Goal: Task Accomplishment & Management: Manage account settings

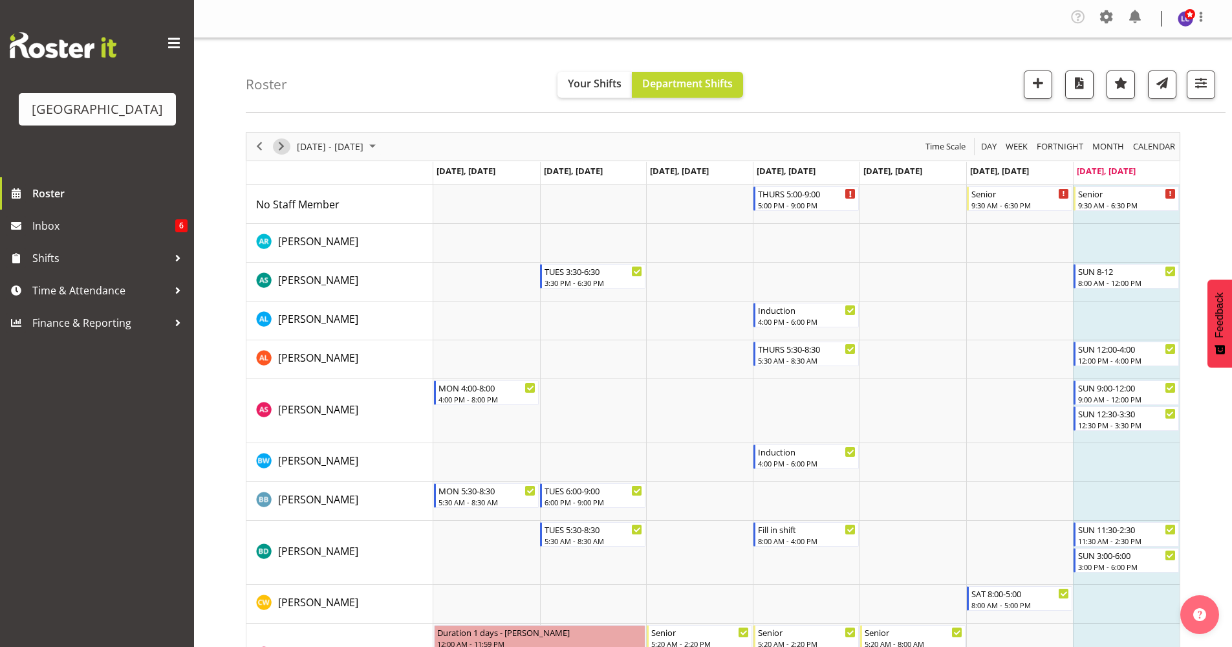
click at [285, 150] on span "Next" at bounding box center [282, 146] width 16 height 16
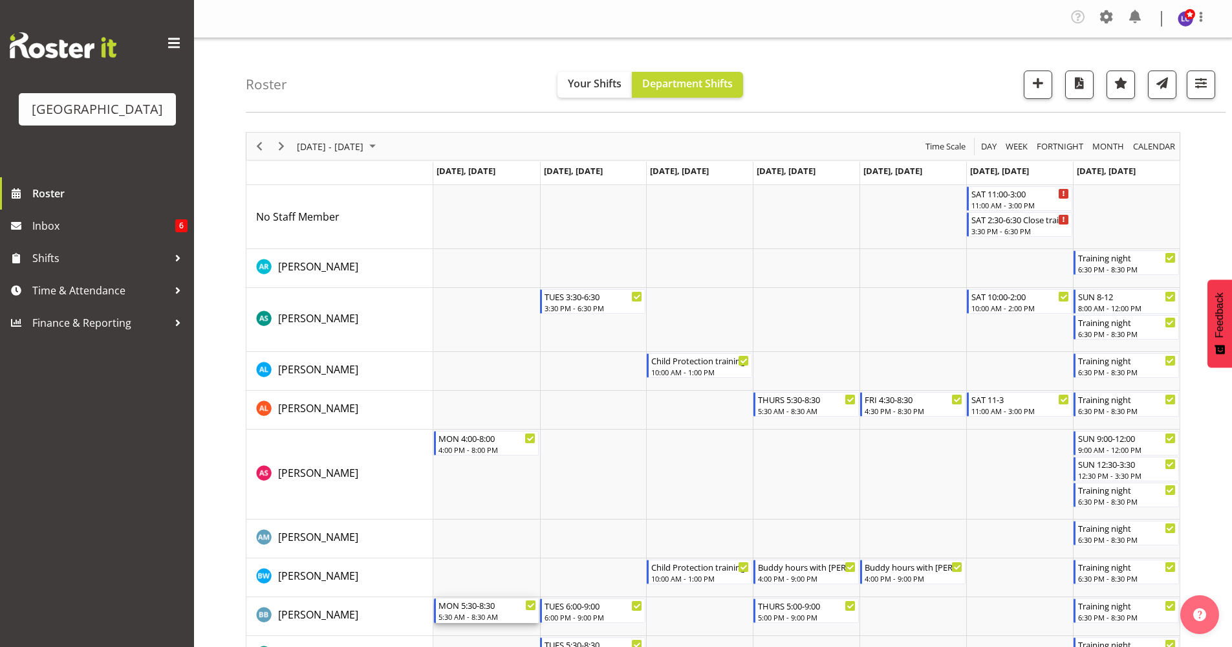
click at [475, 610] on div "MON 5:30-8:30" at bounding box center [487, 604] width 98 height 13
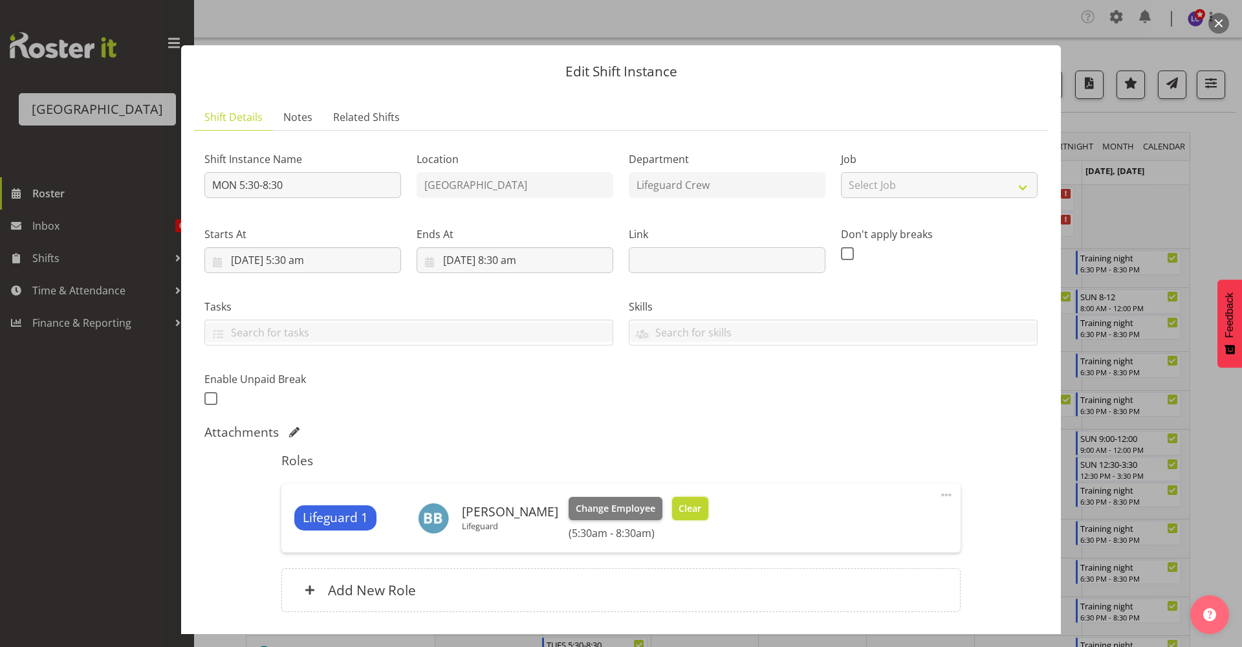
click at [689, 511] on span "Clear" at bounding box center [689, 508] width 23 height 14
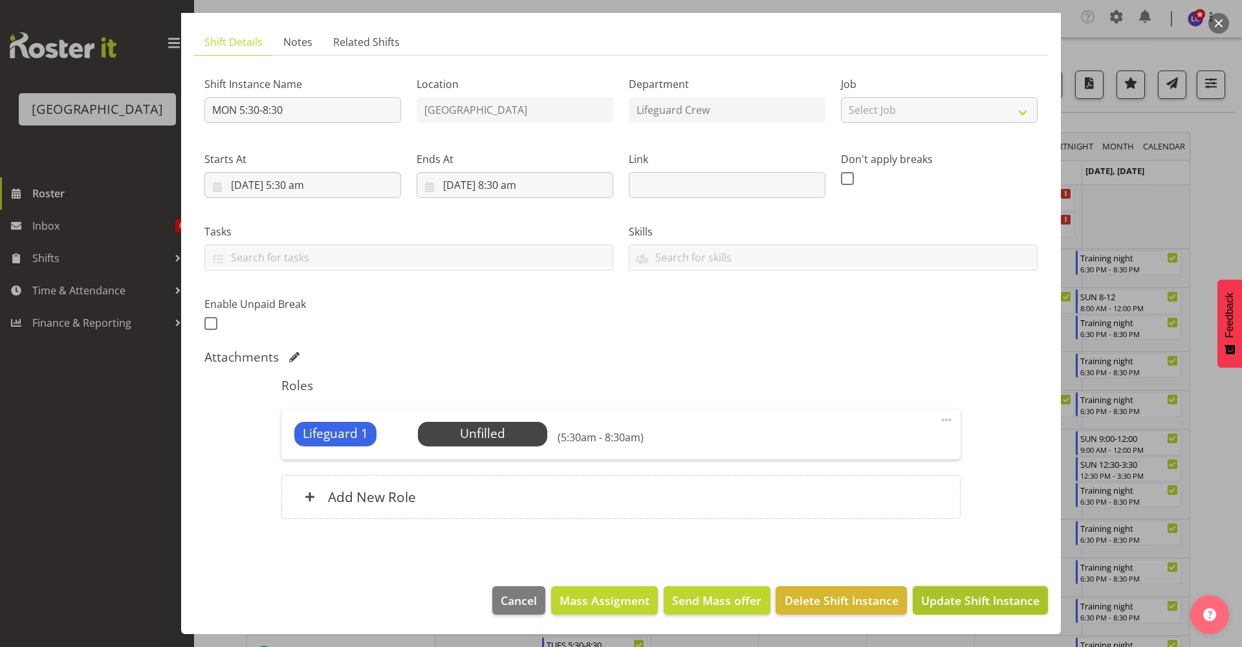
click at [987, 597] on span "Update Shift Instance" at bounding box center [980, 600] width 118 height 17
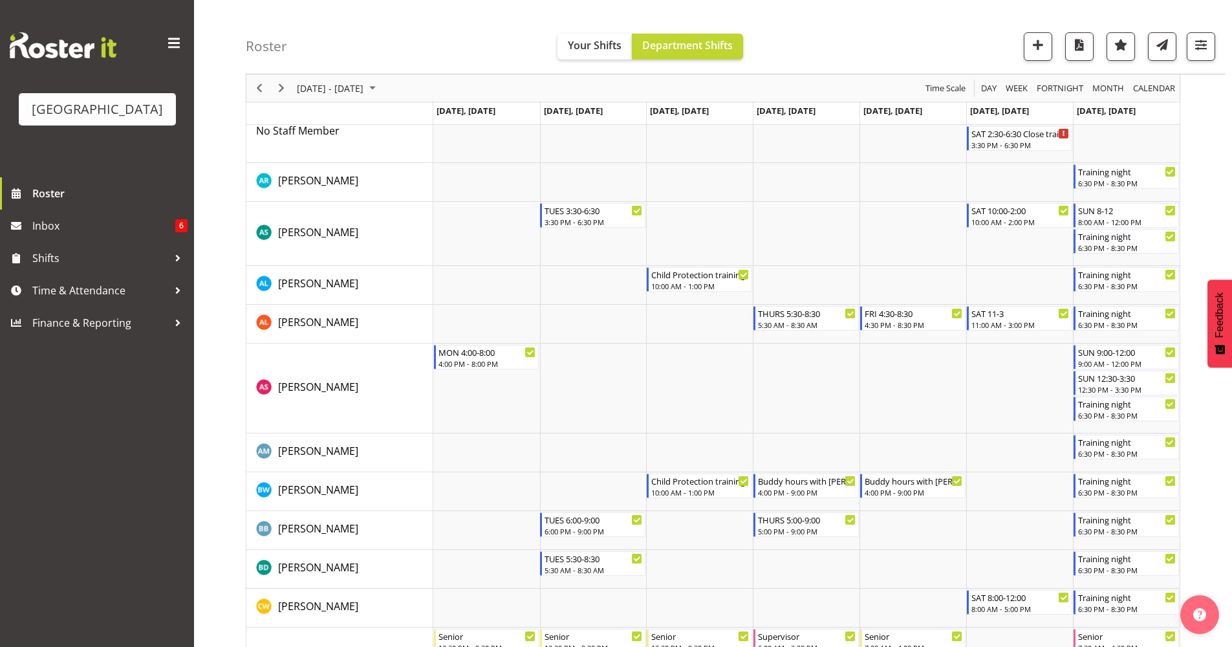
scroll to position [100, 0]
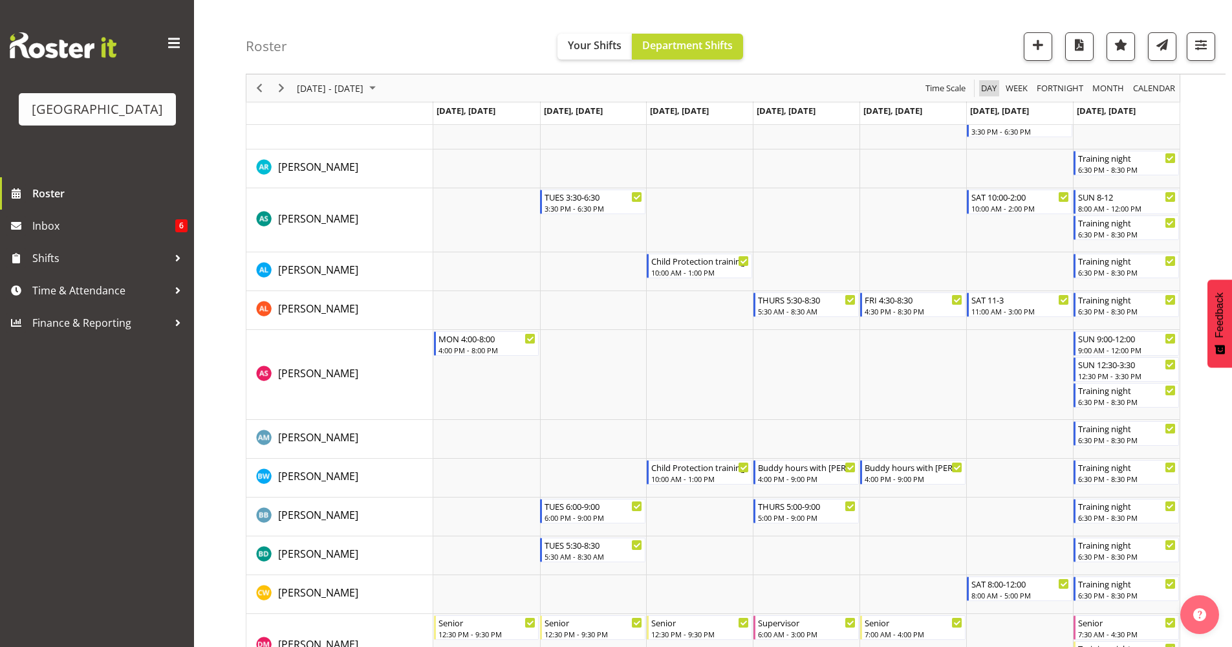
click at [991, 83] on span "Day" at bounding box center [989, 88] width 18 height 16
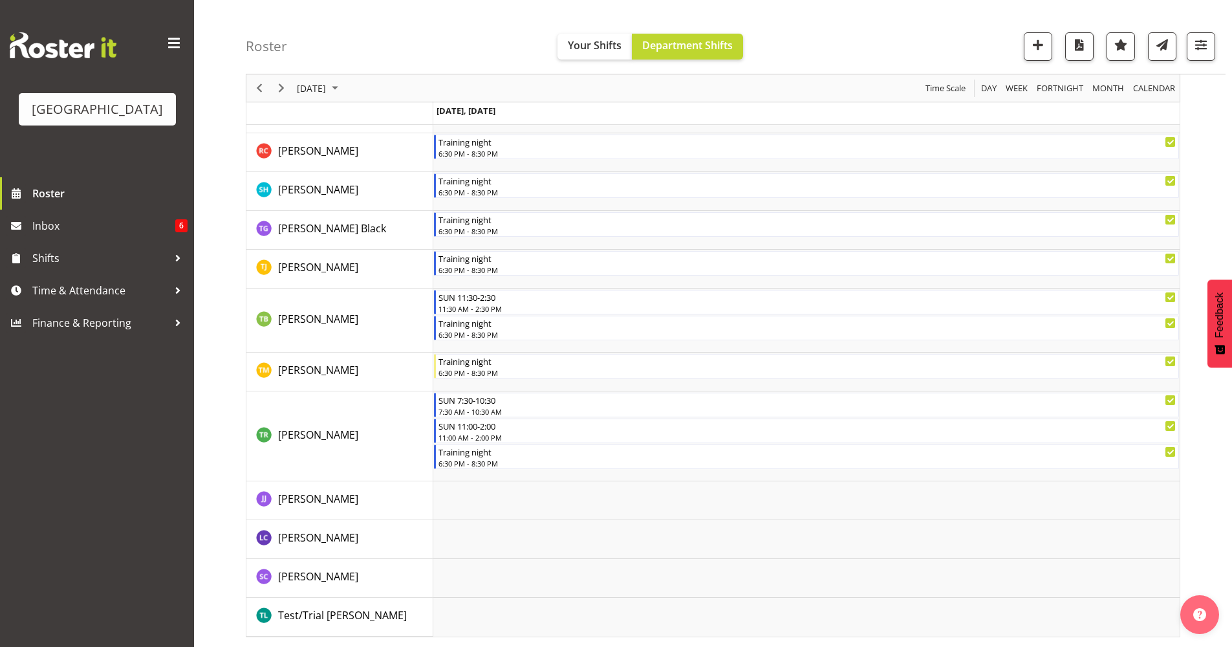
scroll to position [746, 0]
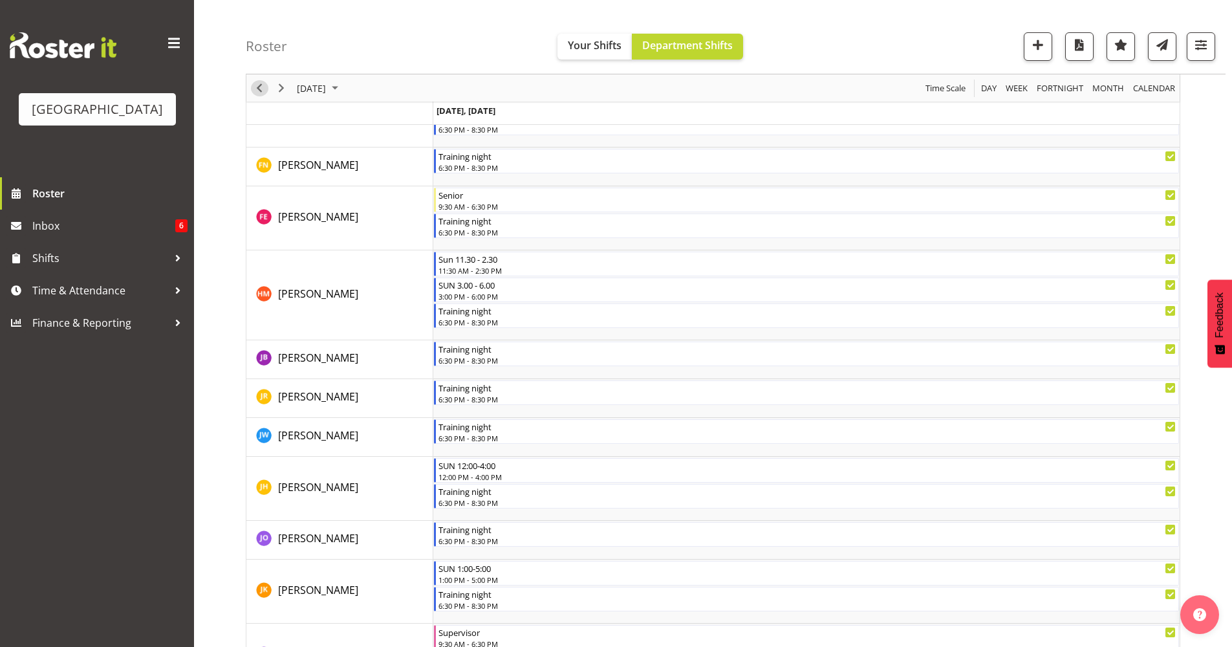
click at [264, 93] on span "Previous" at bounding box center [260, 88] width 16 height 16
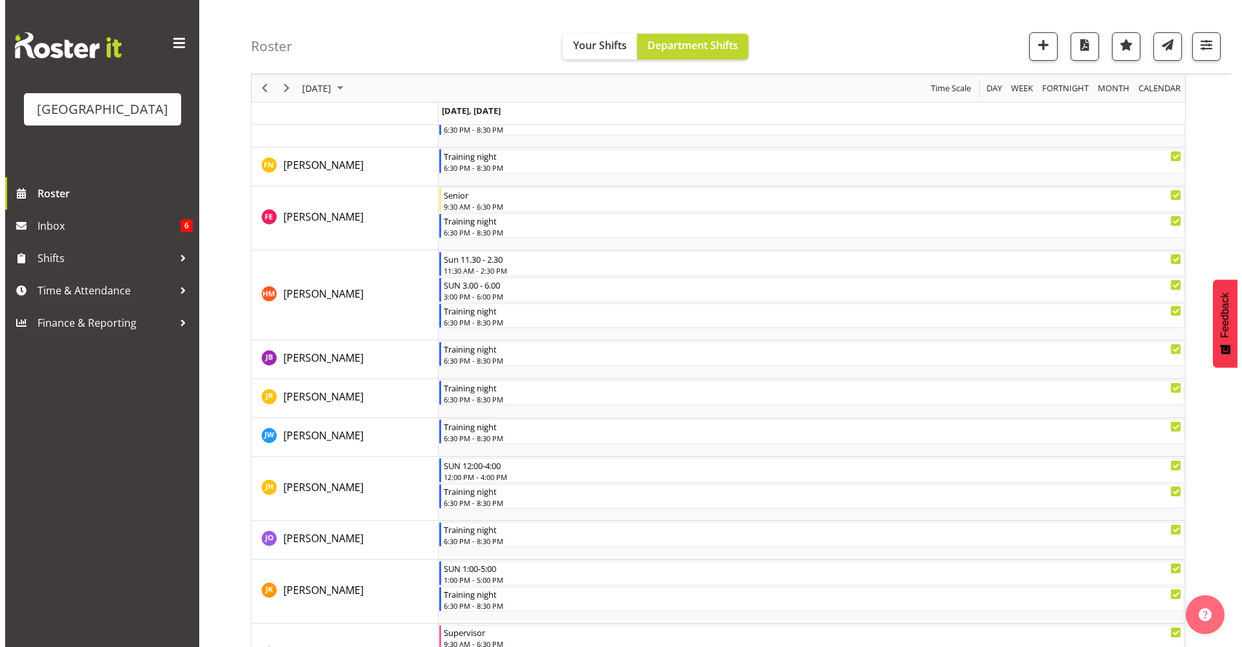
scroll to position [0, 0]
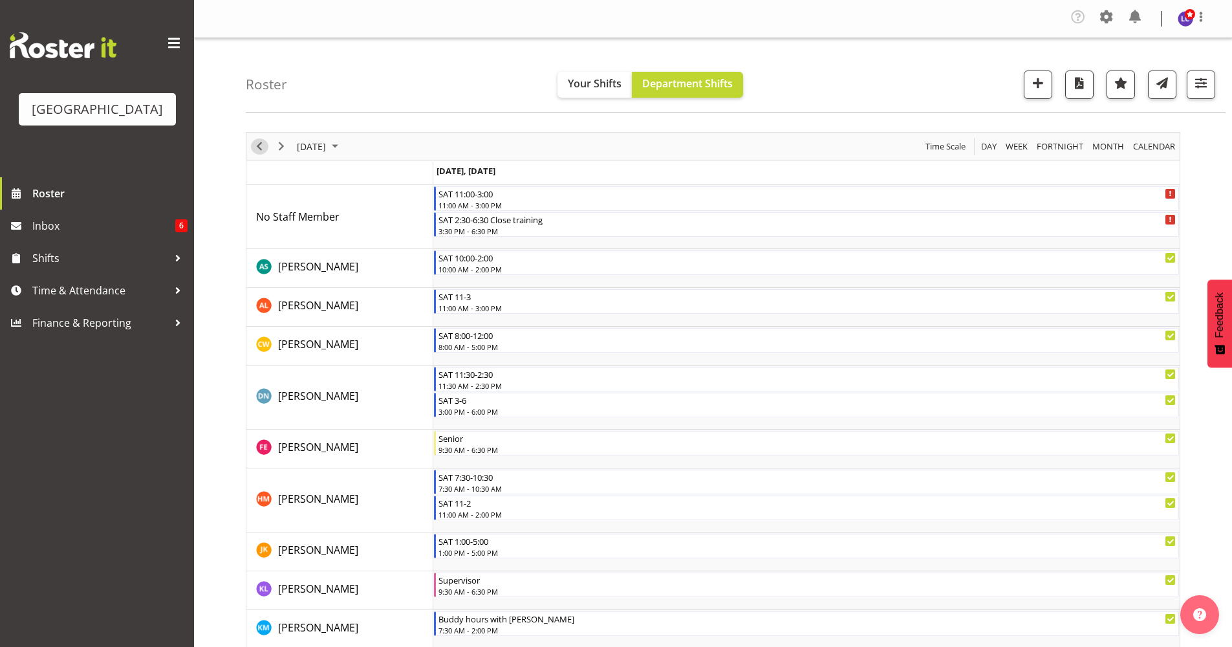
click at [259, 147] on span "Previous" at bounding box center [260, 146] width 16 height 16
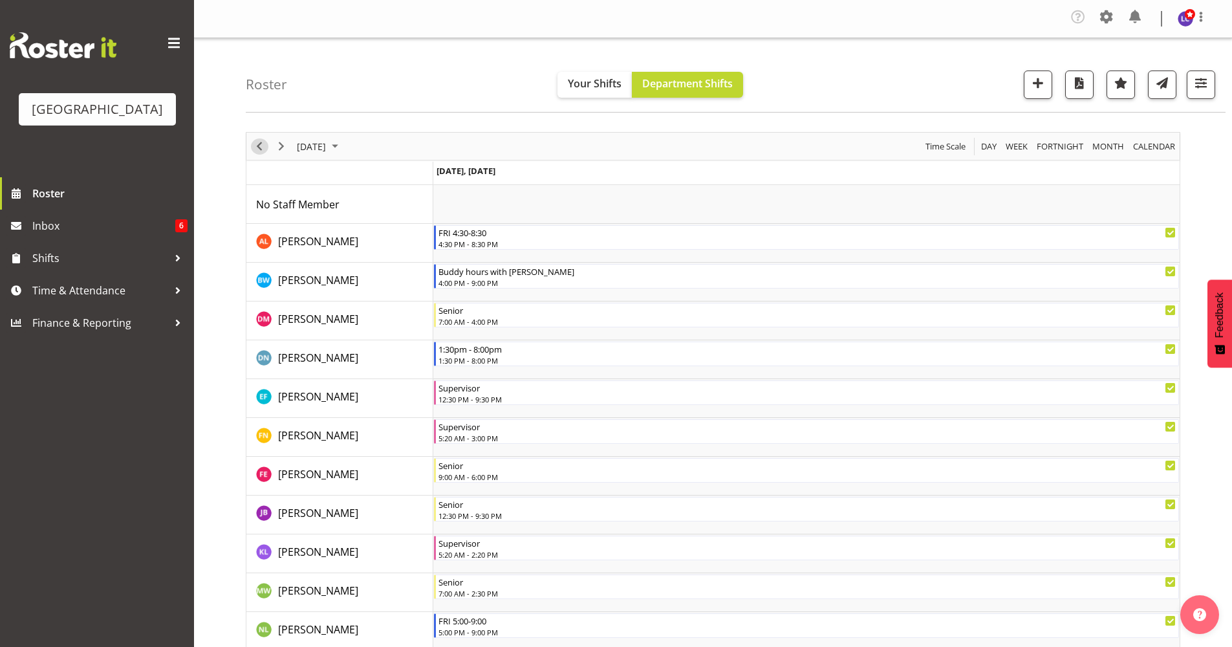
click at [256, 150] on span "Previous" at bounding box center [260, 146] width 16 height 16
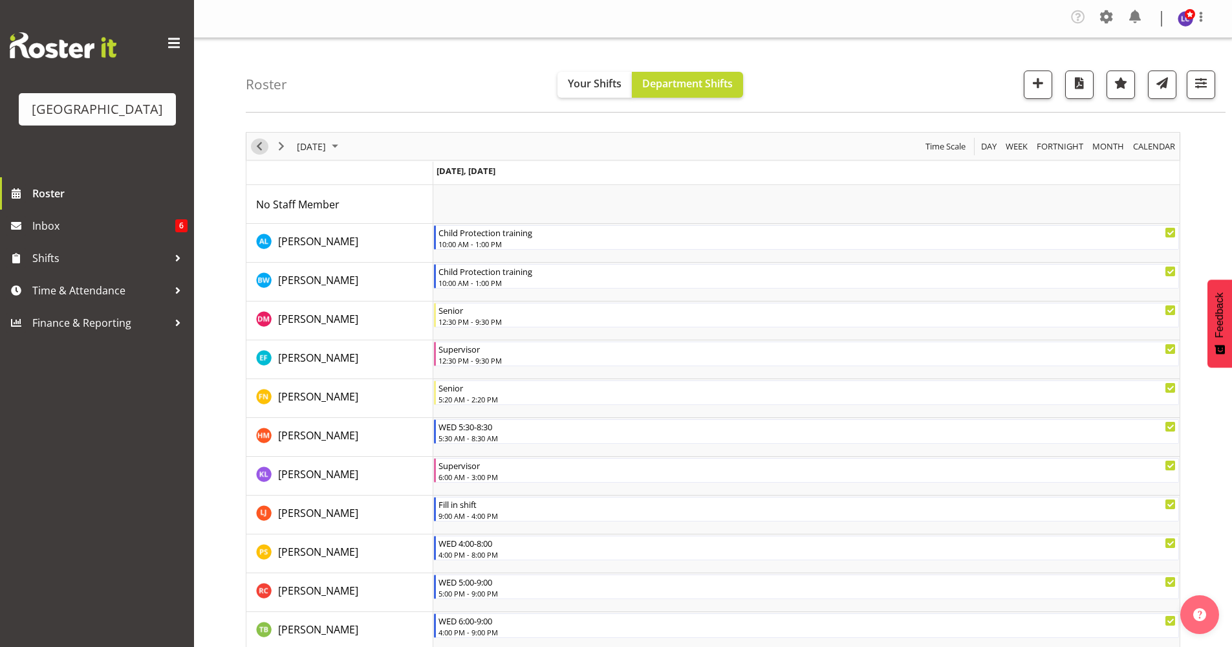
click at [256, 150] on span "Previous" at bounding box center [260, 146] width 16 height 16
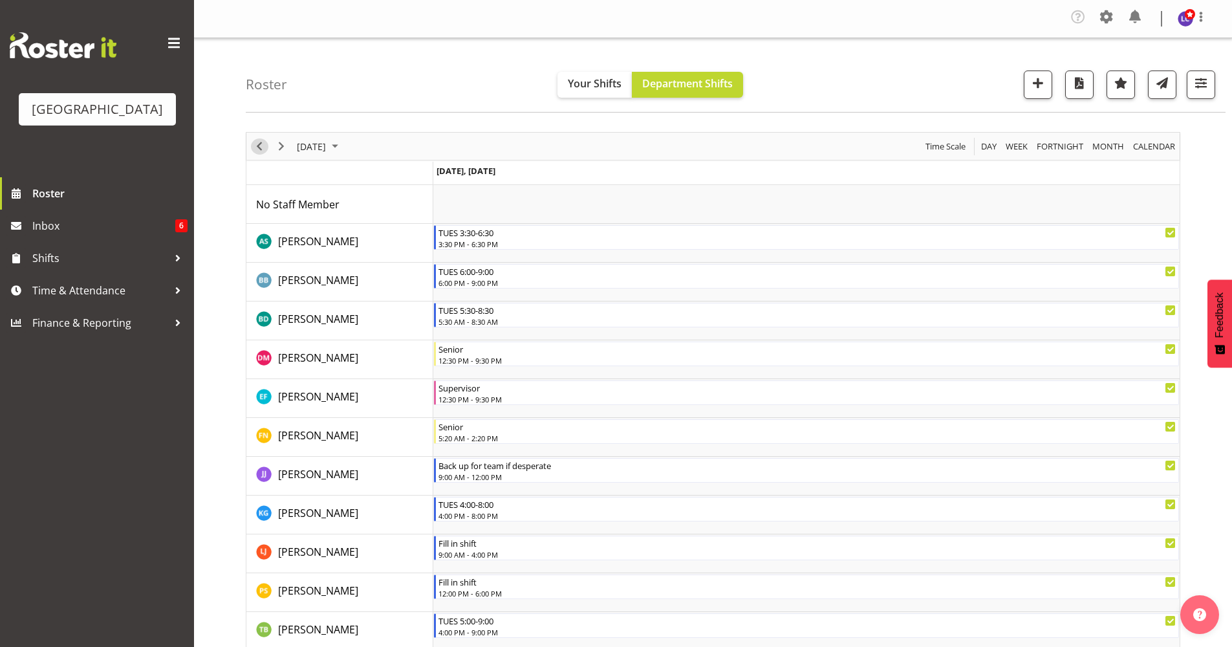
click at [257, 148] on span "Previous" at bounding box center [260, 146] width 16 height 16
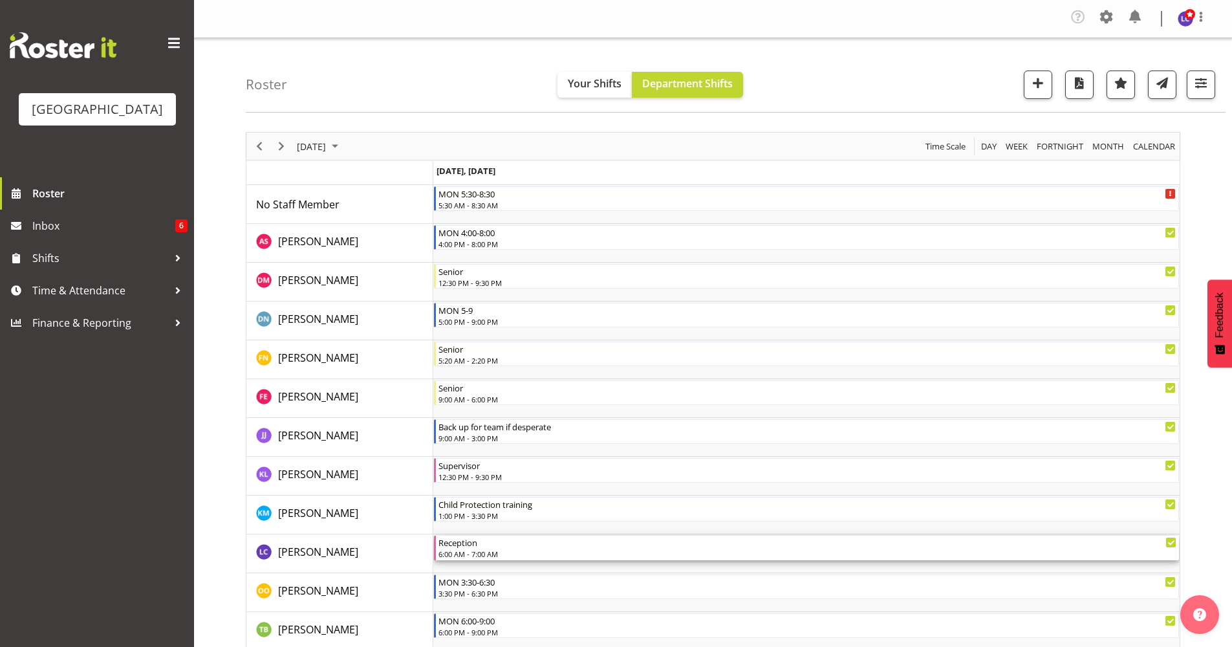
click at [578, 550] on div "6:00 AM - 7:00 AM" at bounding box center [807, 553] width 738 height 10
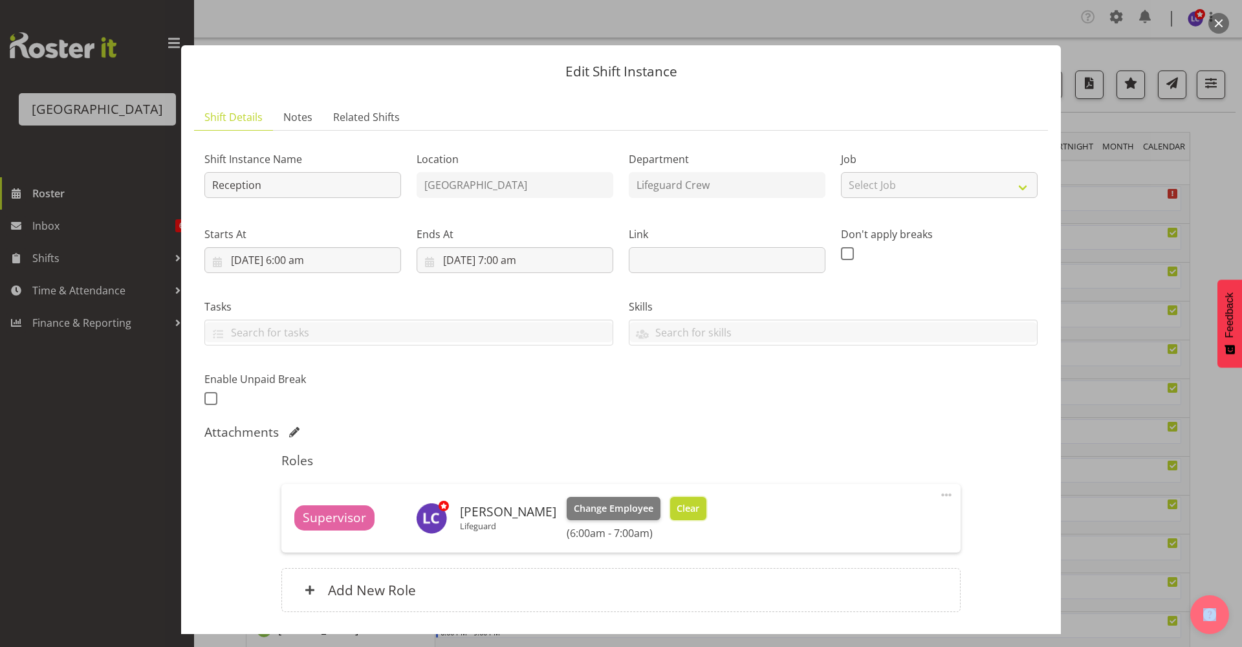
click at [692, 517] on button "Clear" at bounding box center [688, 508] width 37 height 23
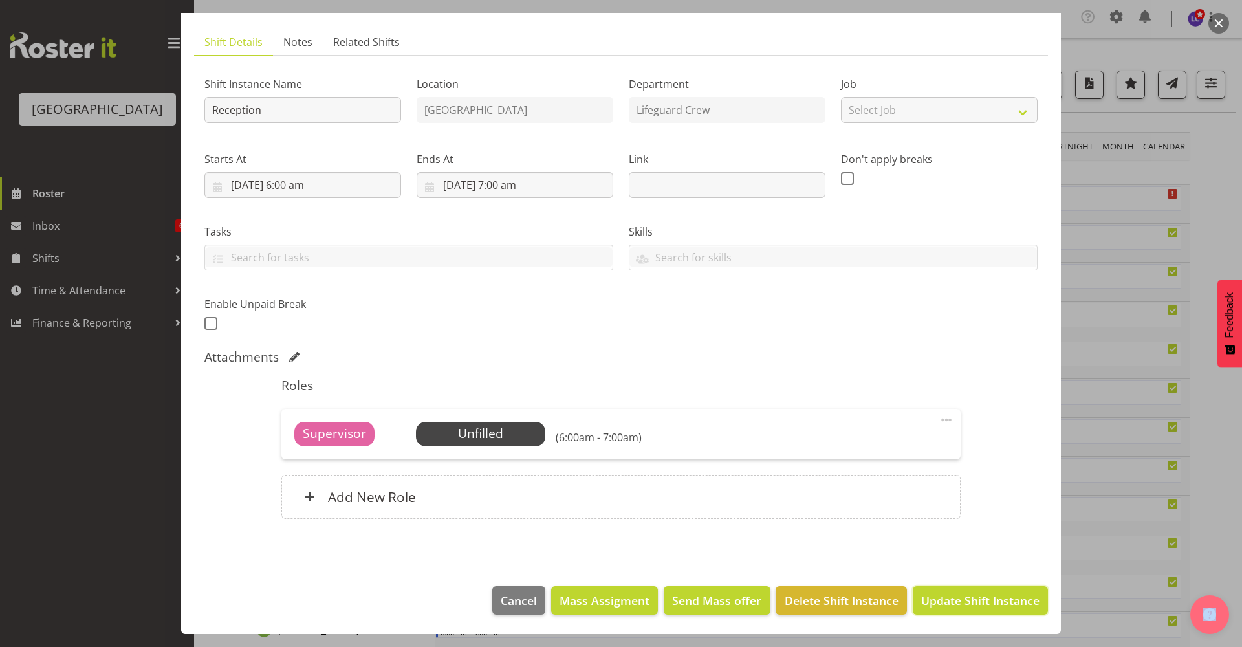
click at [1015, 606] on span "Update Shift Instance" at bounding box center [980, 600] width 118 height 17
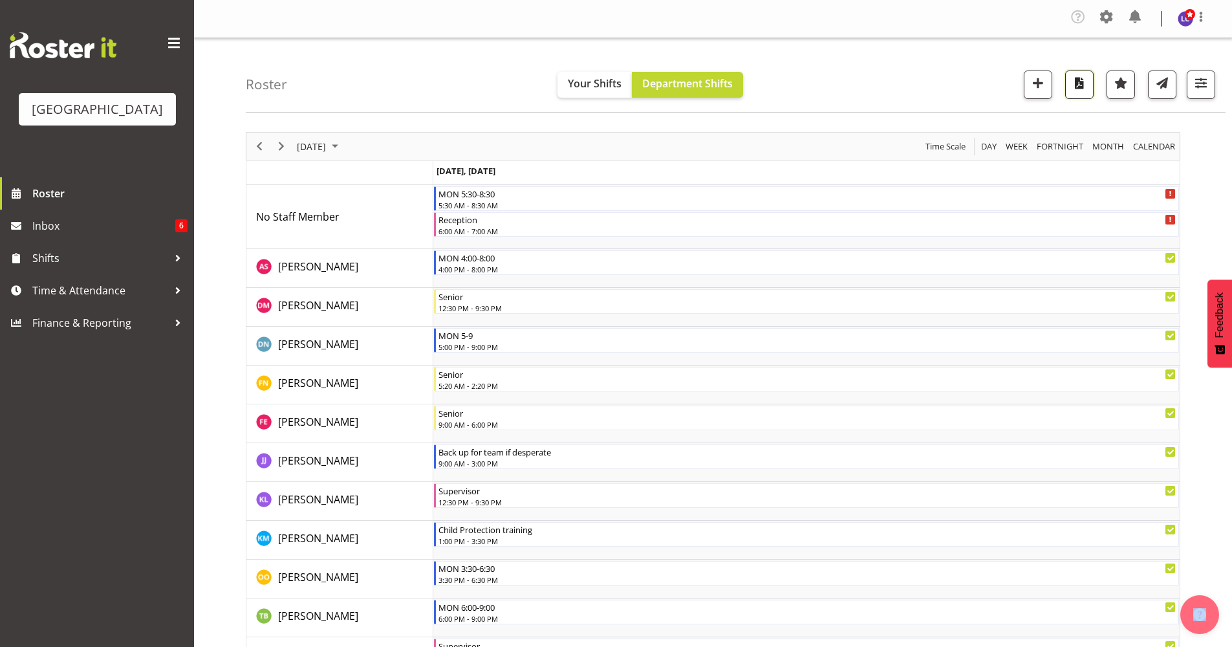
click at [1068, 79] on button "button" at bounding box center [1079, 84] width 28 height 28
click at [779, 78] on div "Roster Your Shifts Department Shifts All Locations [GEOGRAPHIC_DATA] Select All…" at bounding box center [736, 75] width 980 height 74
click at [1098, 12] on span at bounding box center [1106, 16] width 21 height 21
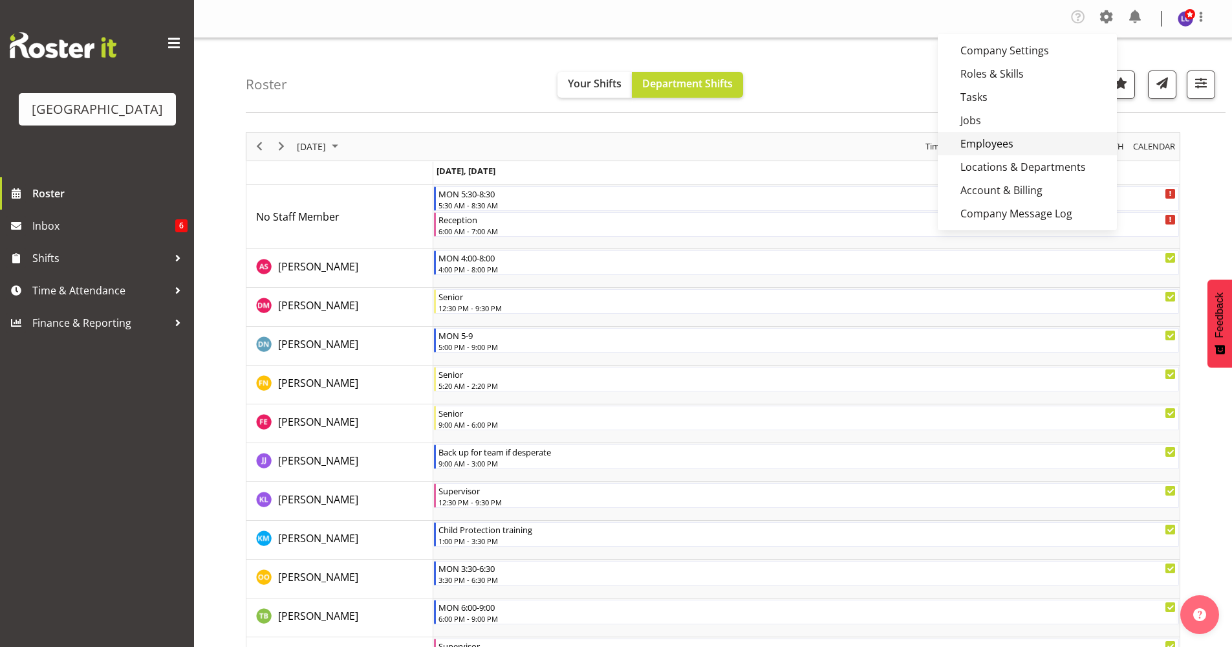
click at [1002, 142] on link "Employees" at bounding box center [1027, 143] width 179 height 23
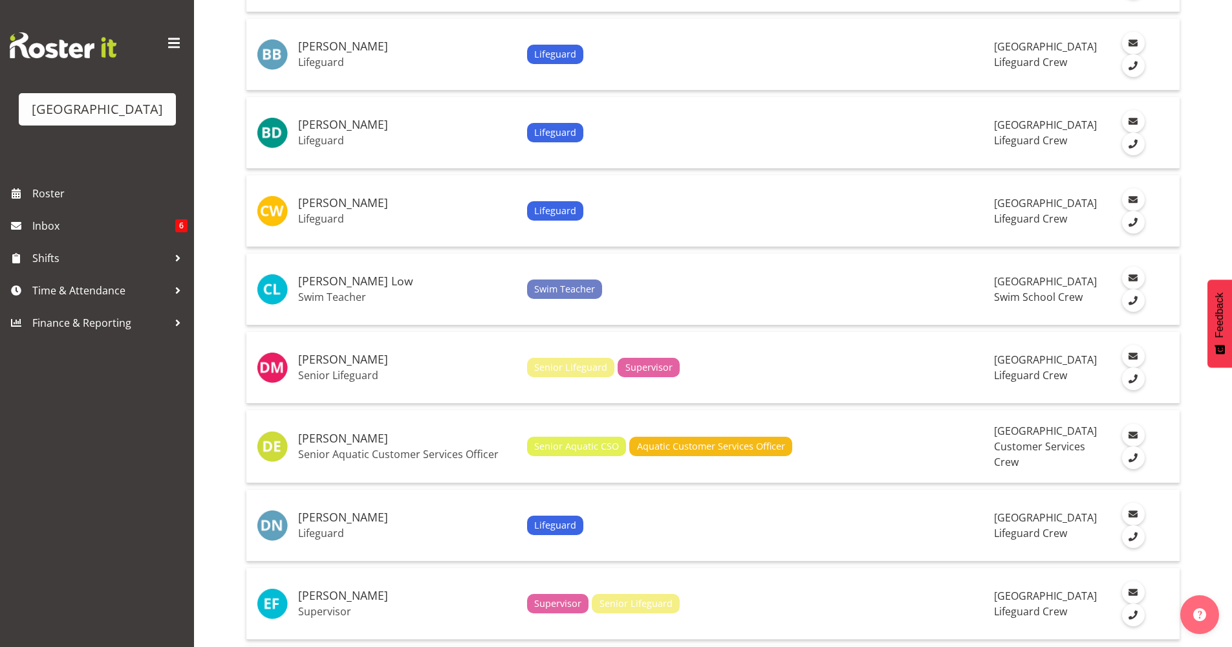
scroll to position [1401, 0]
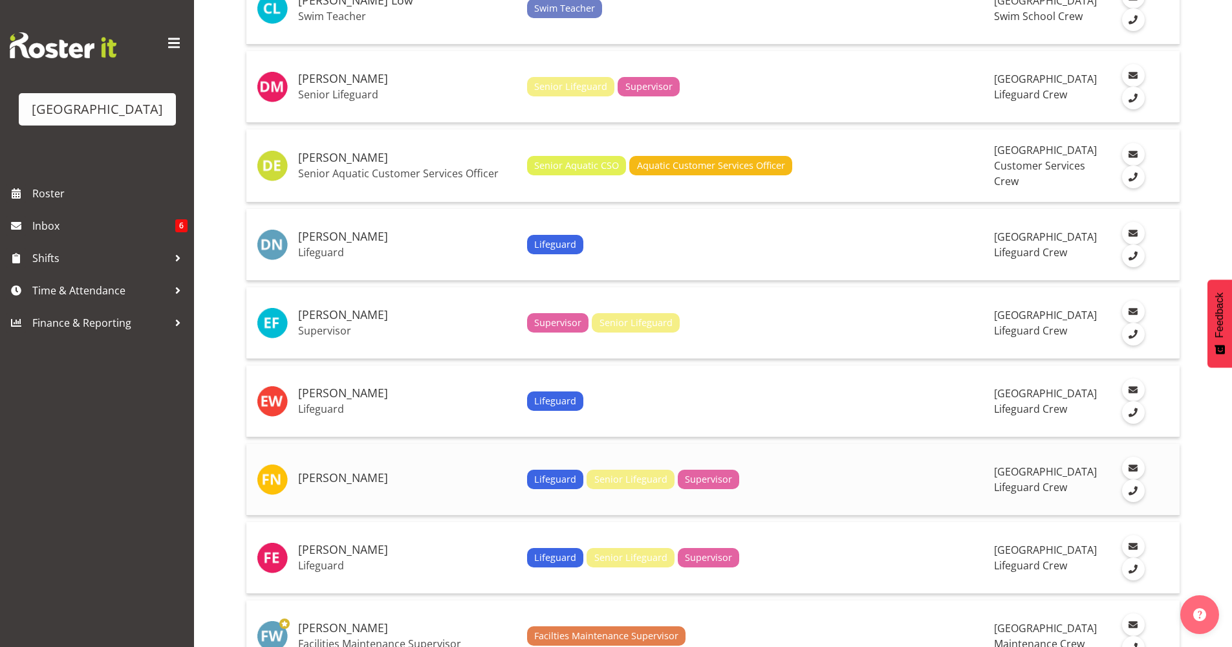
click at [355, 466] on td "[PERSON_NAME]" at bounding box center [407, 480] width 229 height 72
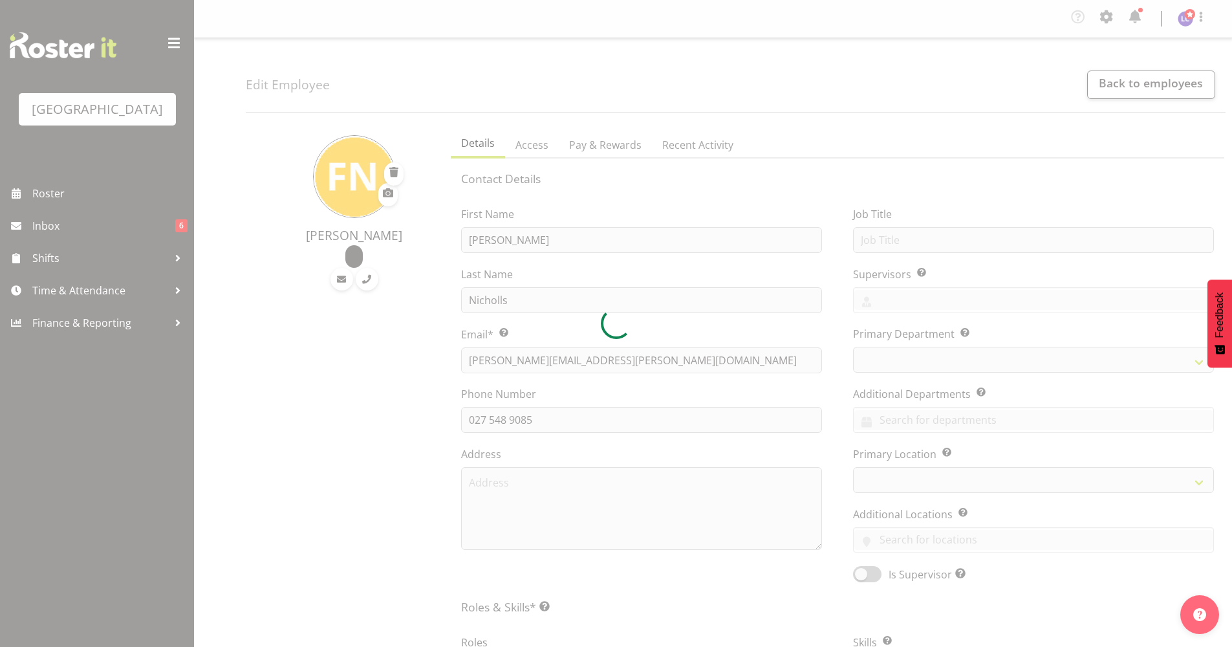
select select "TimelineWeek"
select select
select select "114"
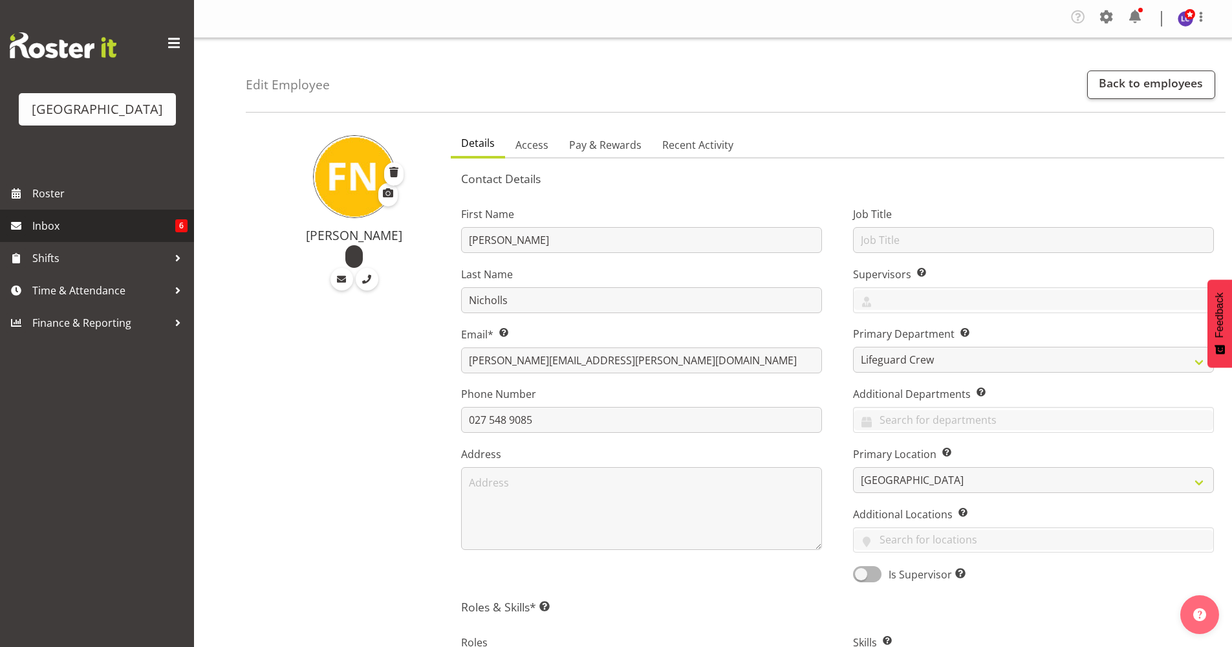
click at [52, 213] on link "Inbox 6" at bounding box center [97, 226] width 194 height 32
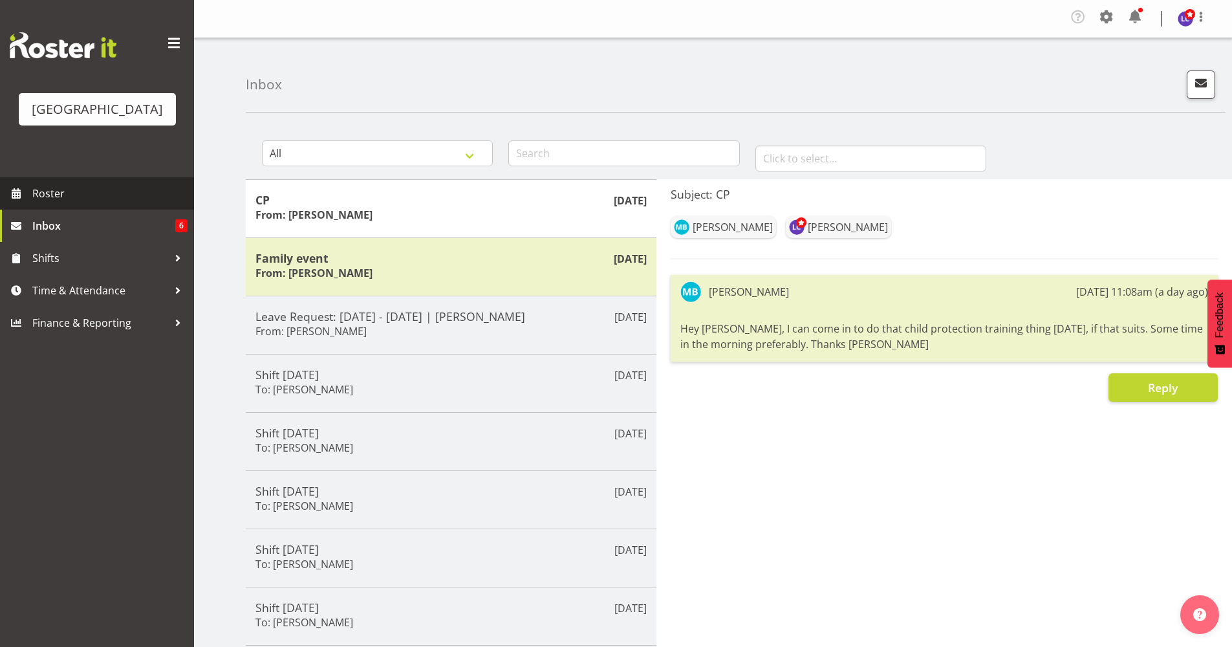
click at [60, 197] on span "Roster" at bounding box center [109, 193] width 155 height 19
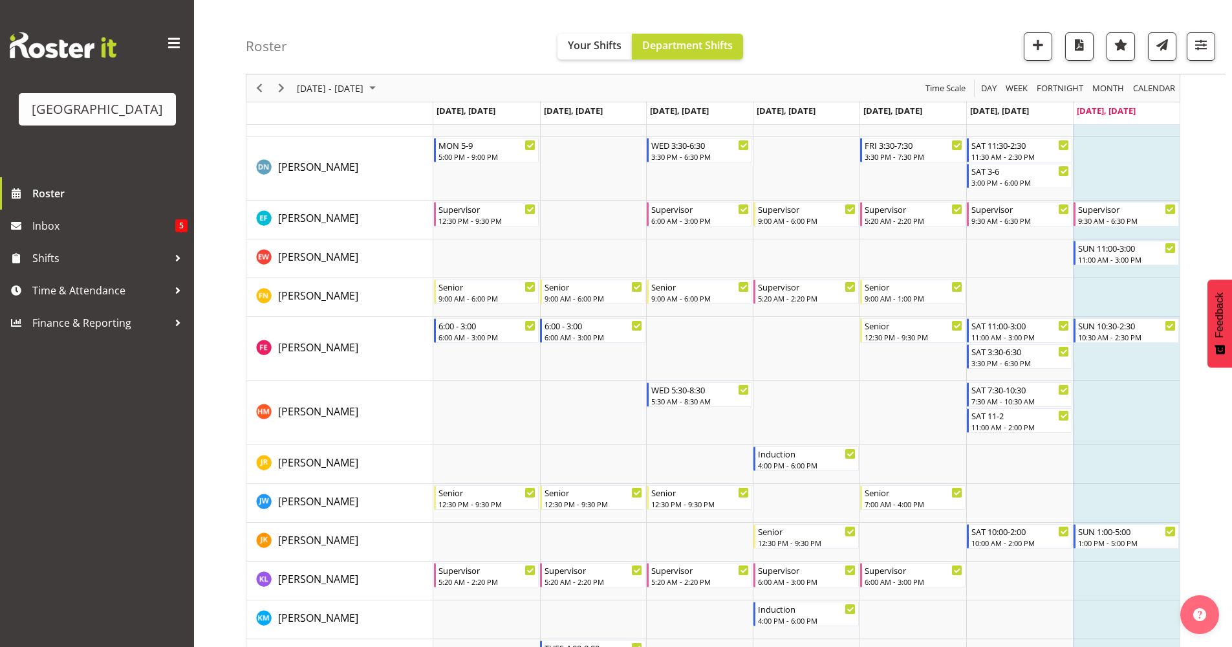
scroll to position [558, 0]
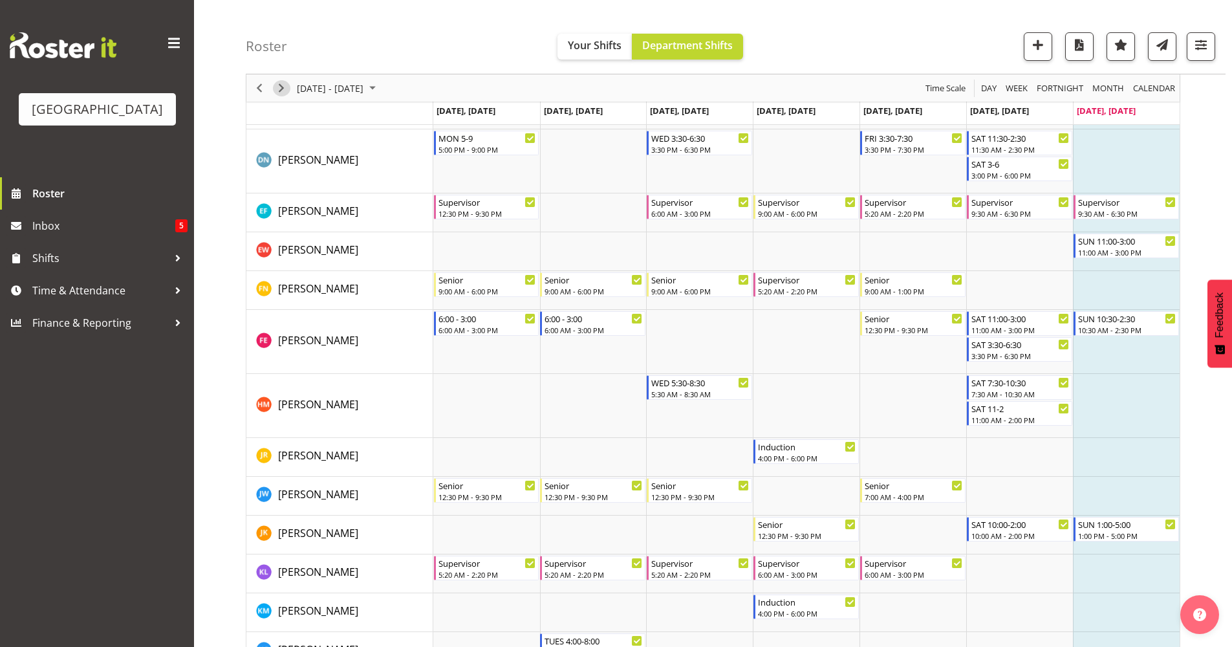
click at [276, 94] on span "Next" at bounding box center [282, 88] width 16 height 16
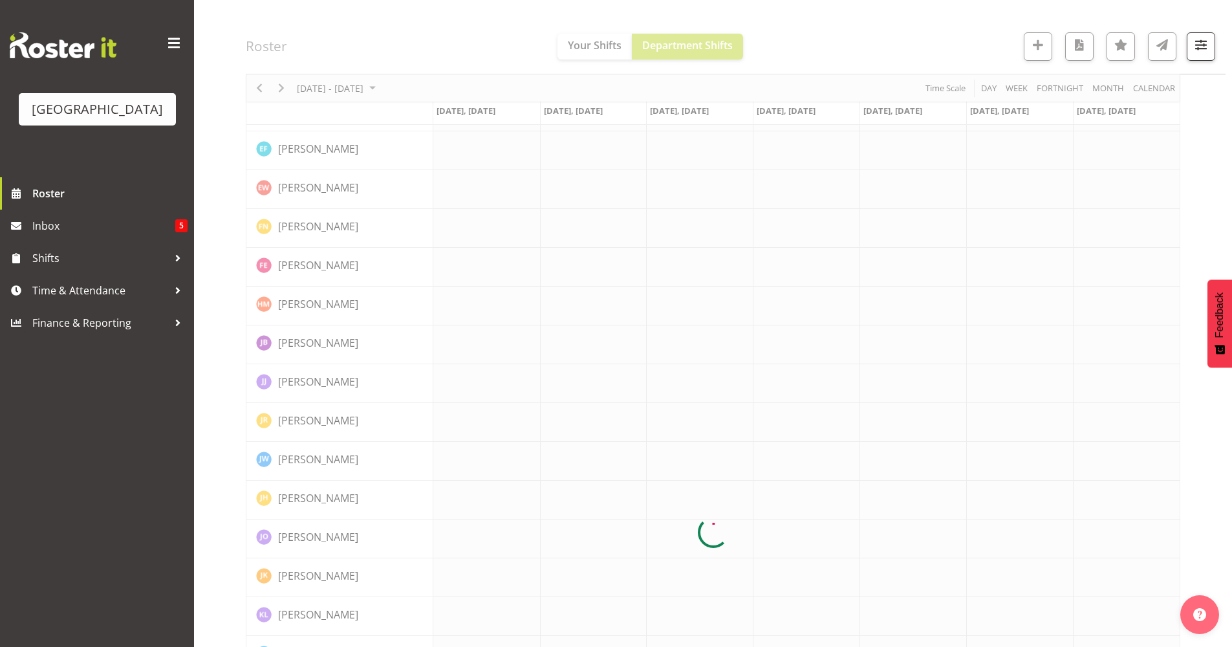
scroll to position [0, 0]
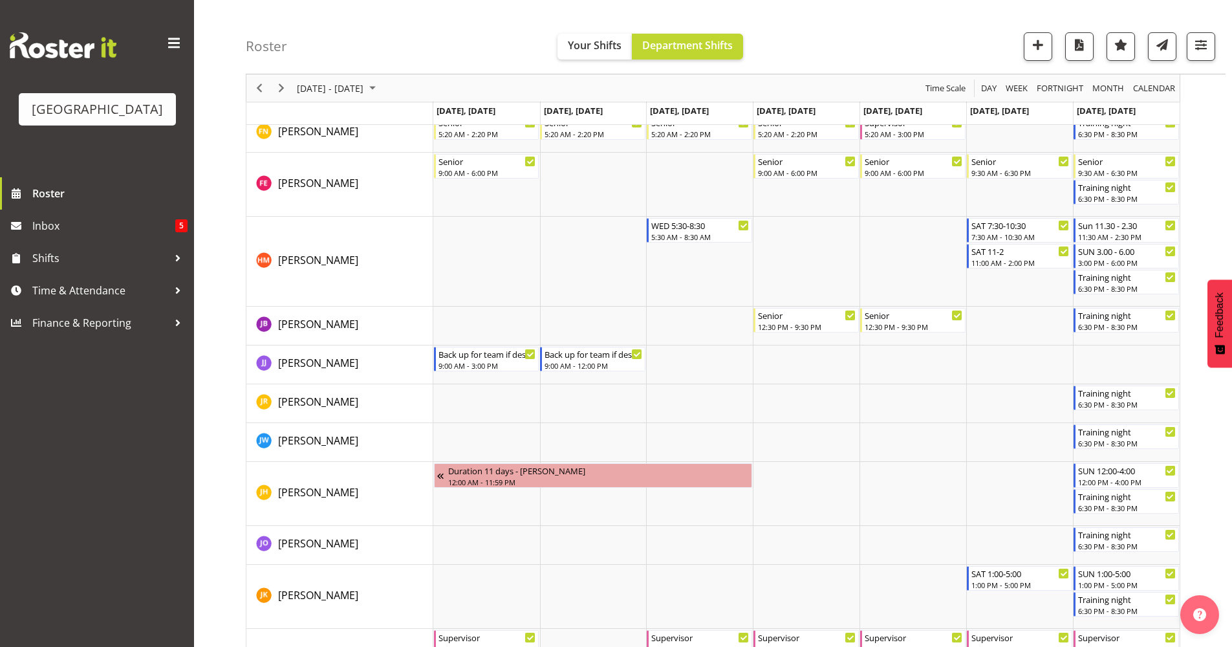
scroll to position [819, 0]
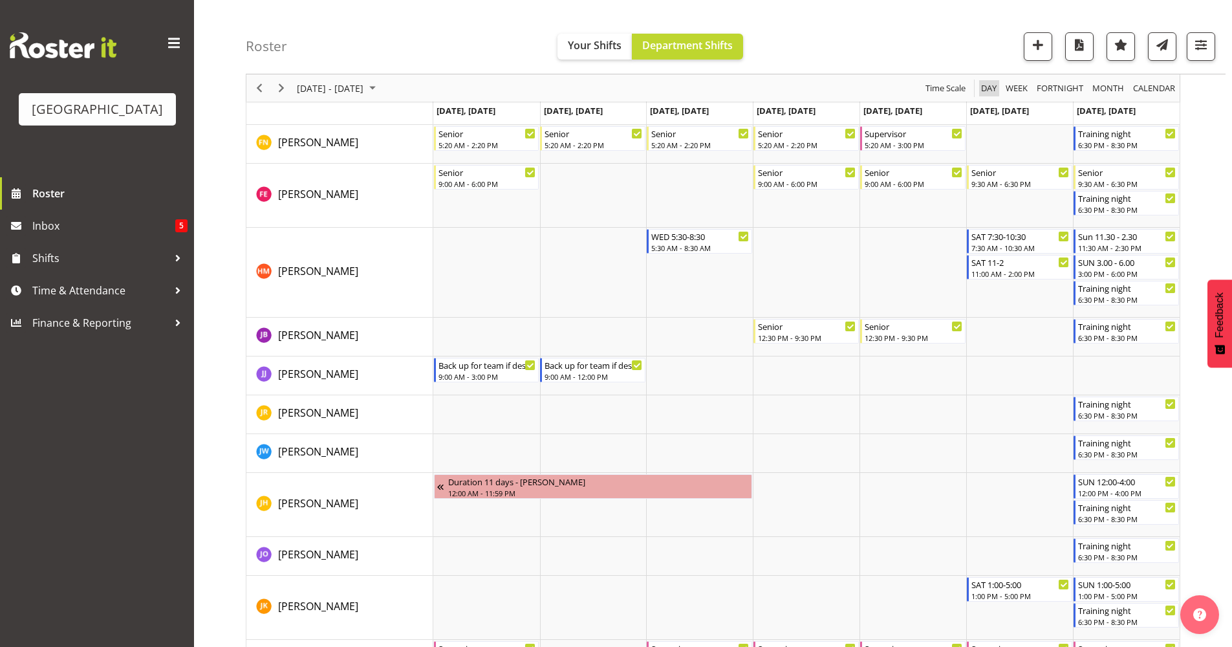
click at [984, 85] on span "Day" at bounding box center [989, 88] width 18 height 16
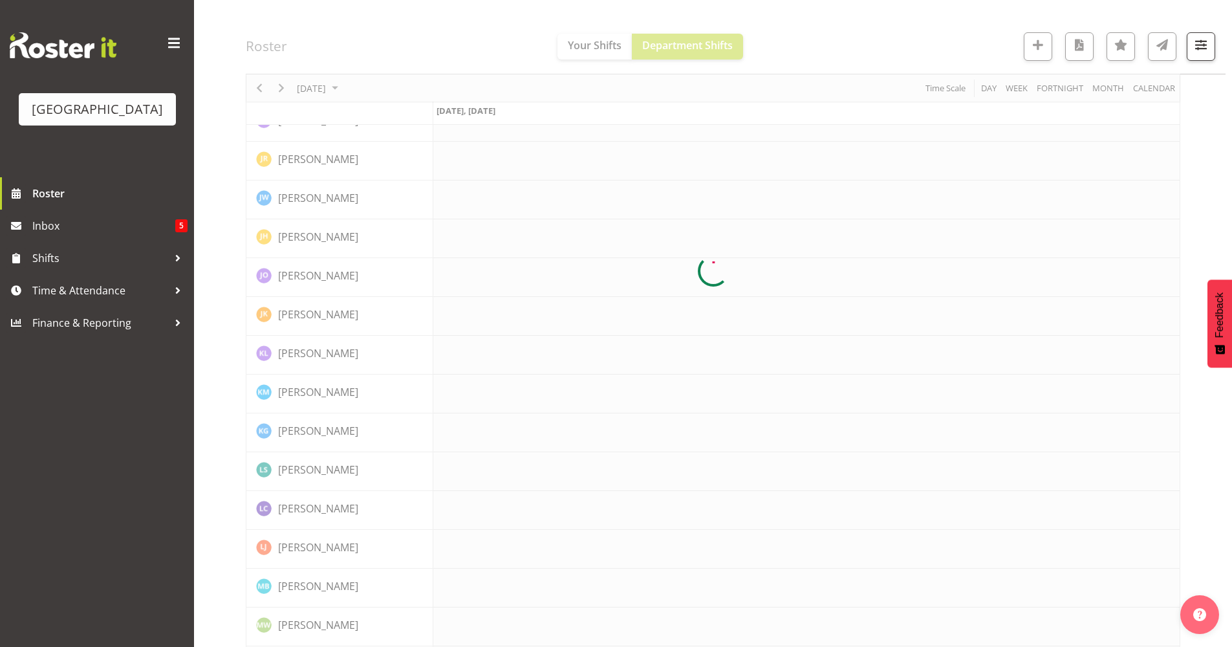
scroll to position [0, 0]
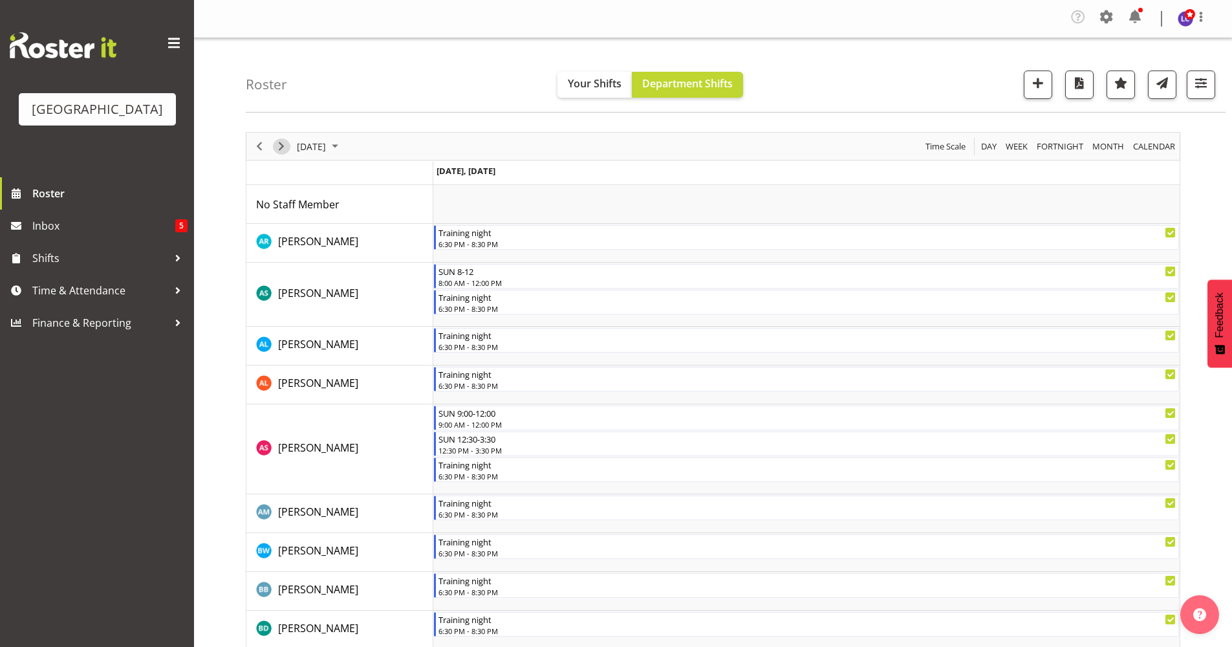
click at [289, 143] on button "Next" at bounding box center [281, 146] width 17 height 16
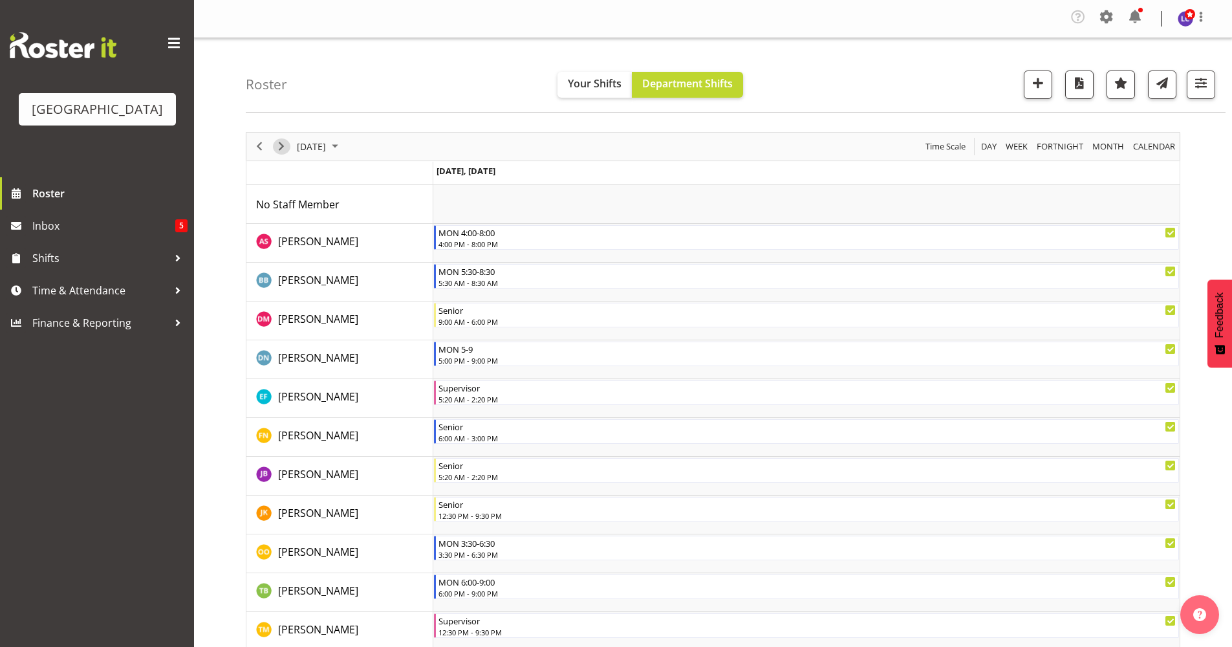
click at [278, 153] on span "Next" at bounding box center [282, 146] width 16 height 16
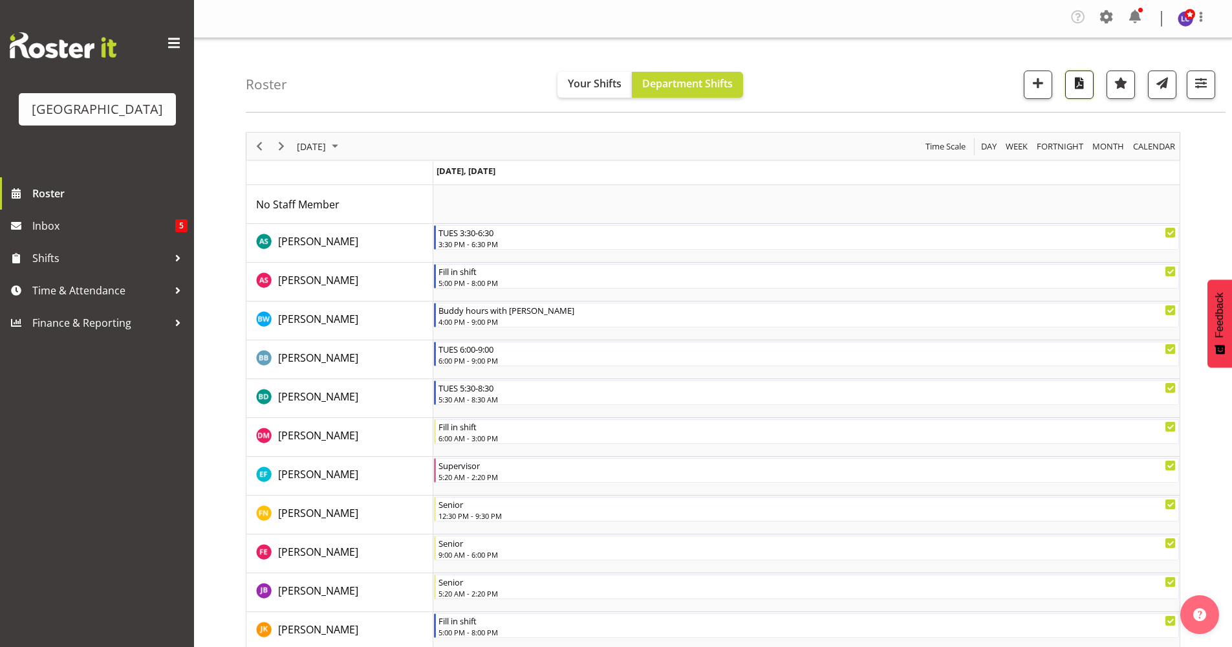
click at [1079, 90] on span "button" at bounding box center [1079, 82] width 17 height 17
click at [309, 149] on span "[DATE]" at bounding box center [312, 146] width 32 height 16
click at [330, 245] on span "8" at bounding box center [330, 244] width 19 height 19
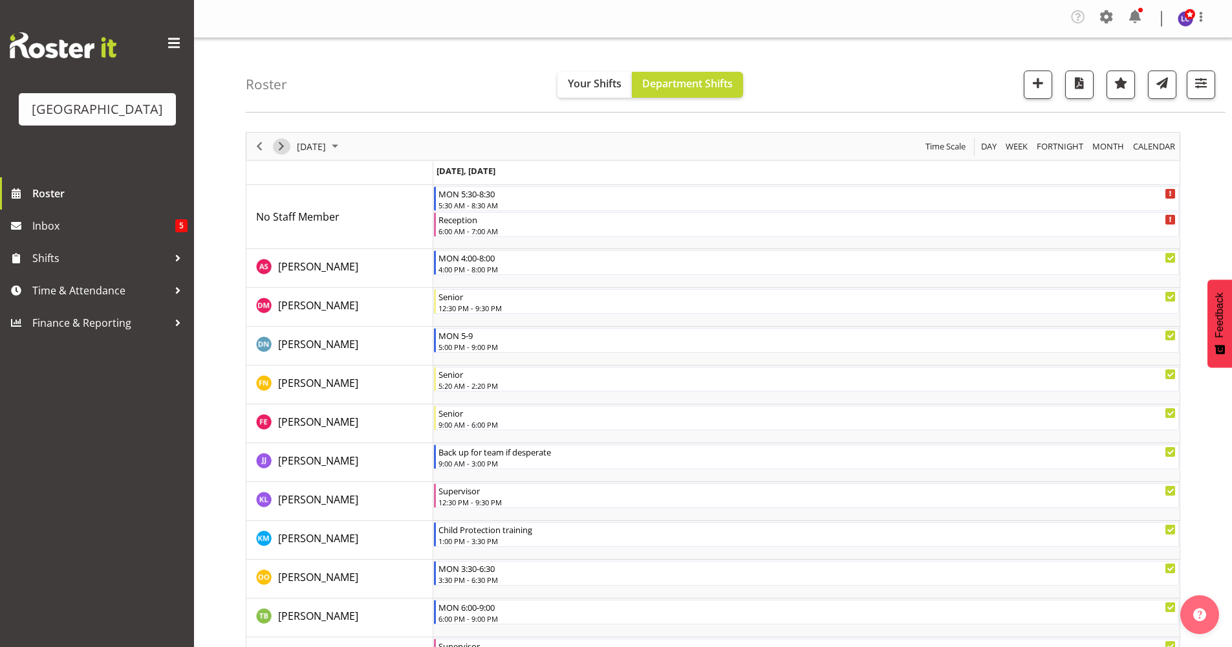
click at [285, 146] on span "Next" at bounding box center [282, 146] width 16 height 16
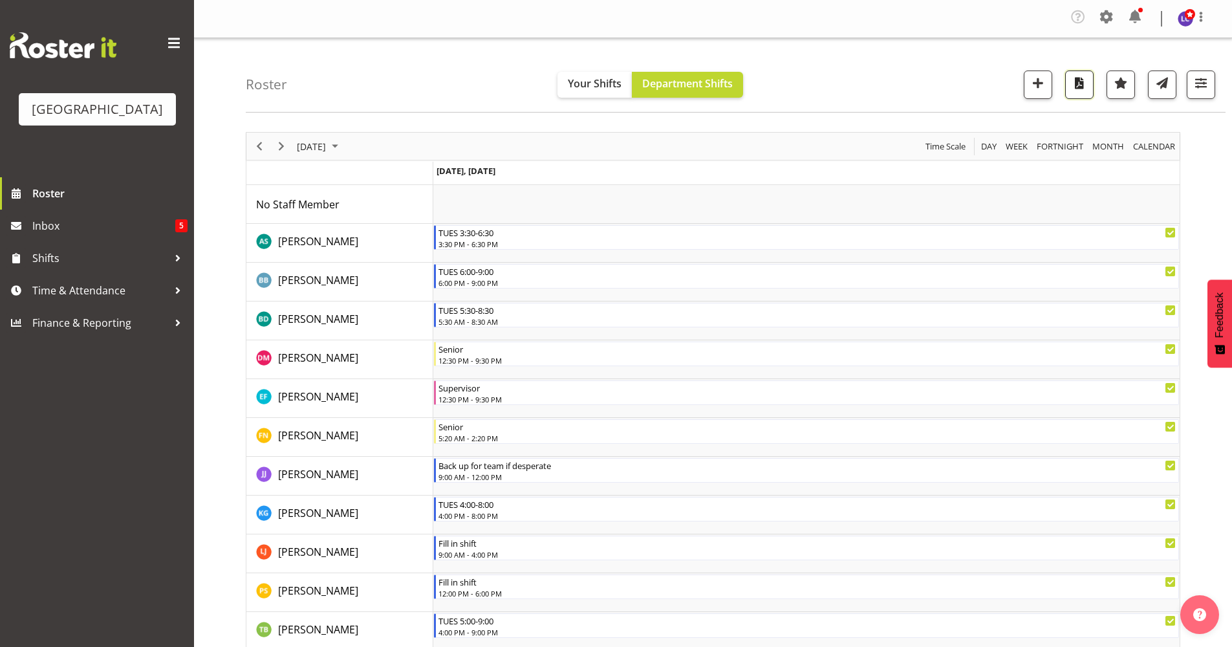
click at [1079, 88] on span "button" at bounding box center [1079, 82] width 17 height 17
click at [382, 80] on div "Roster Your Shifts Department Shifts All Locations [GEOGRAPHIC_DATA] Select All…" at bounding box center [736, 75] width 980 height 74
click at [964, 145] on span "Time Scale" at bounding box center [945, 146] width 43 height 16
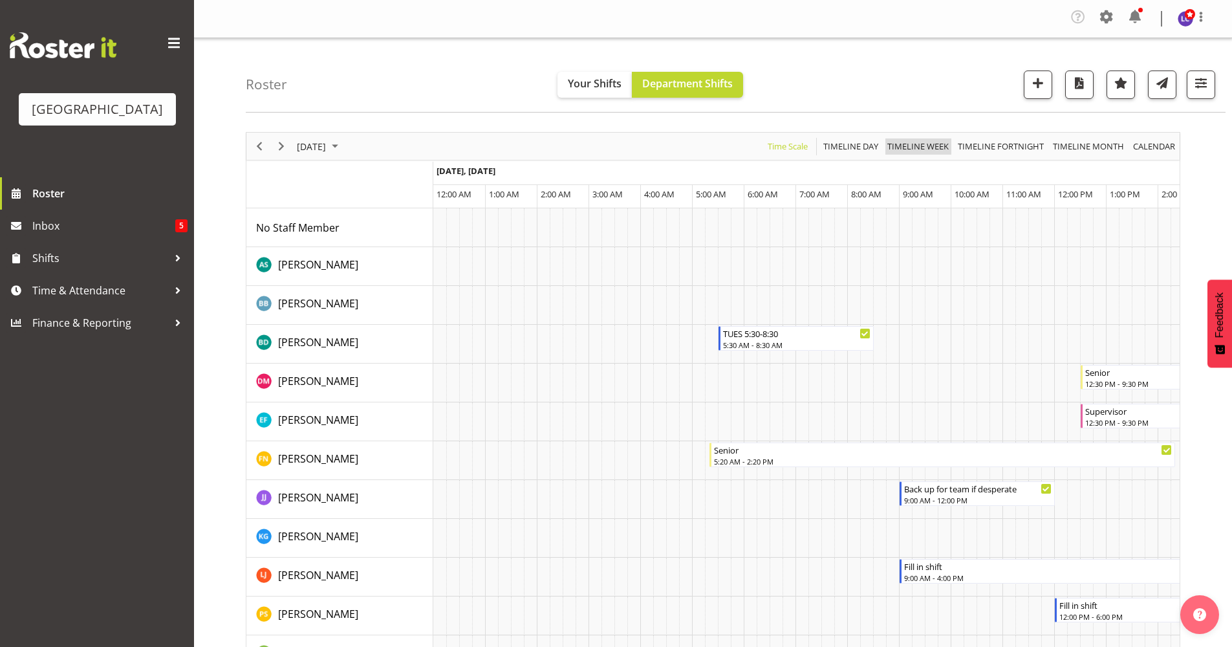
click at [911, 148] on span "Timeline Week" at bounding box center [918, 146] width 64 height 16
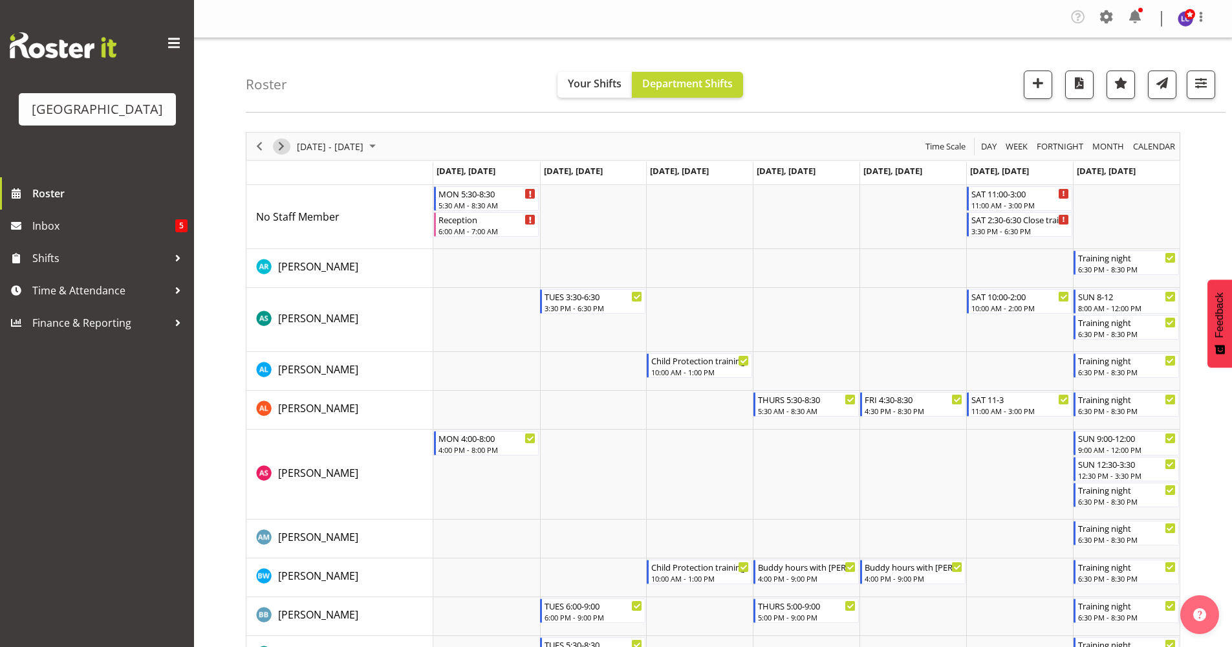
click at [282, 140] on span "Next" at bounding box center [282, 146] width 16 height 16
